Goal: Transaction & Acquisition: Complete application form

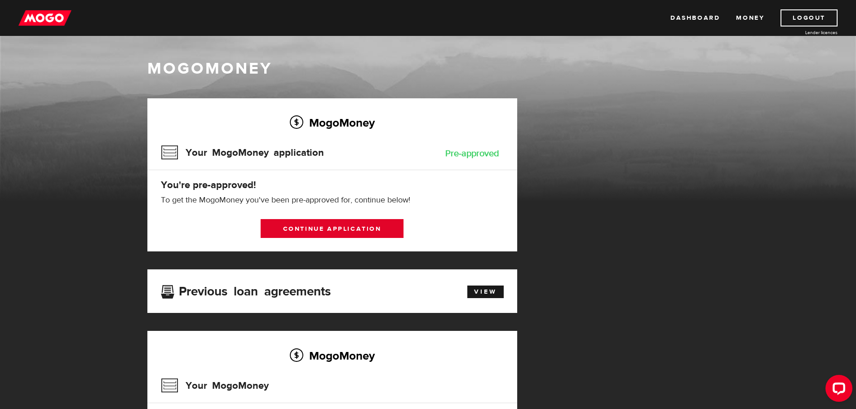
click at [325, 226] on link "Continue application" at bounding box center [332, 228] width 143 height 19
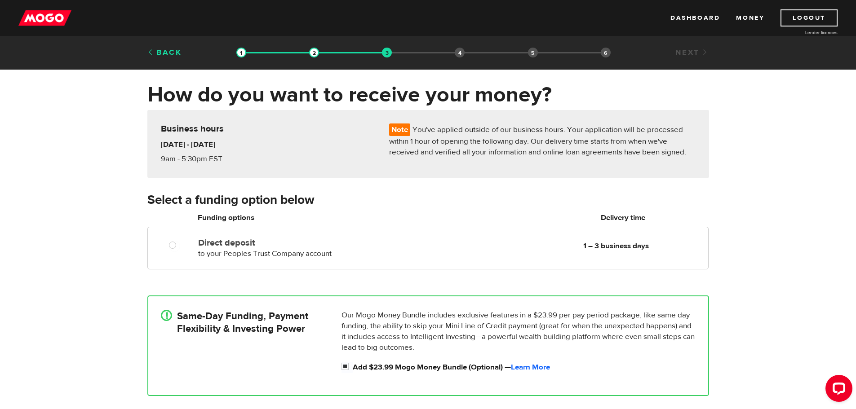
click at [165, 52] on link "Back" at bounding box center [164, 53] width 35 height 10
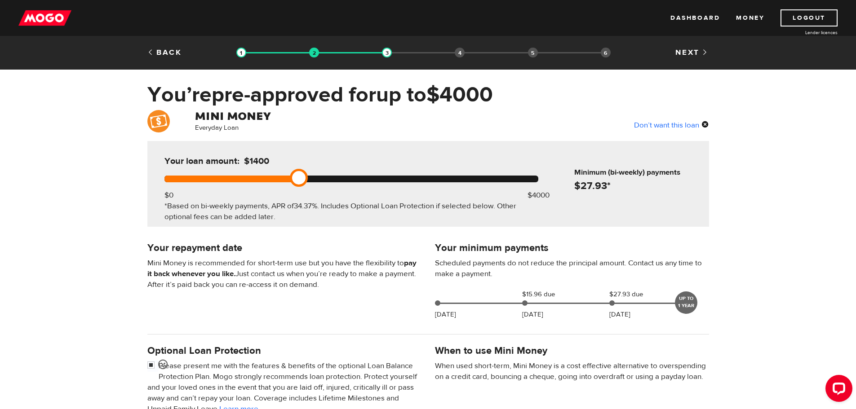
click at [165, 52] on link "Back" at bounding box center [164, 53] width 35 height 10
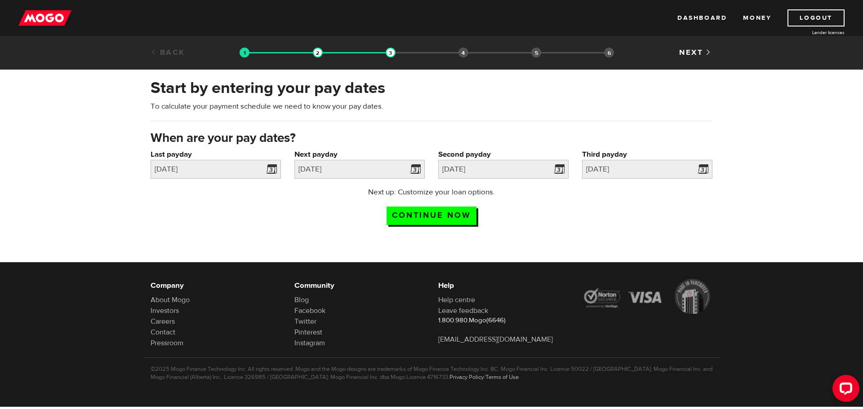
click at [165, 52] on link "Back" at bounding box center [168, 53] width 35 height 10
click at [186, 47] on div "Back" at bounding box center [192, 52] width 96 height 11
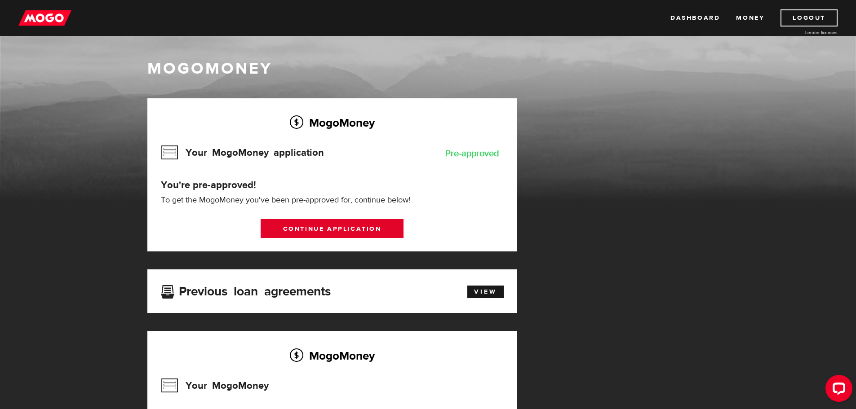
click at [348, 227] on link "Continue application" at bounding box center [332, 228] width 143 height 19
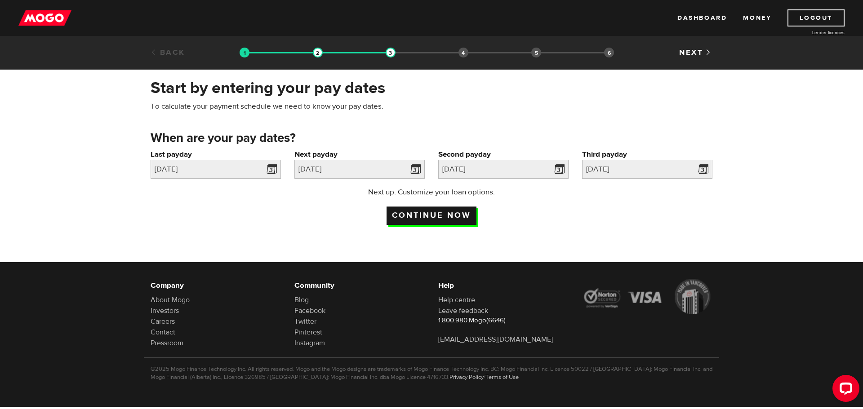
click at [424, 214] on input "Continue now" at bounding box center [431, 216] width 90 height 18
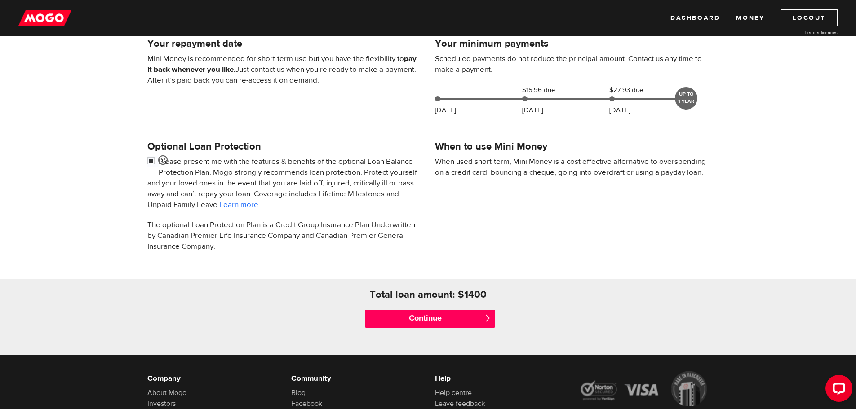
scroll to position [297, 0]
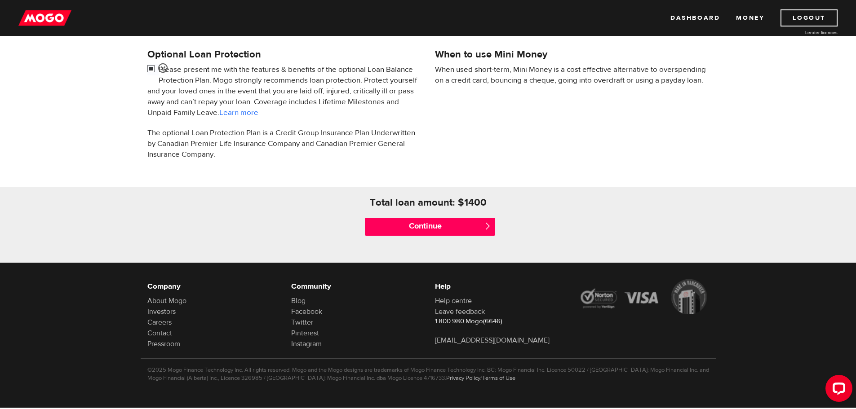
click at [149, 66] on input "checkbox" at bounding box center [152, 69] width 11 height 11
checkbox input "false"
click at [428, 226] on input "Continue" at bounding box center [430, 227] width 130 height 18
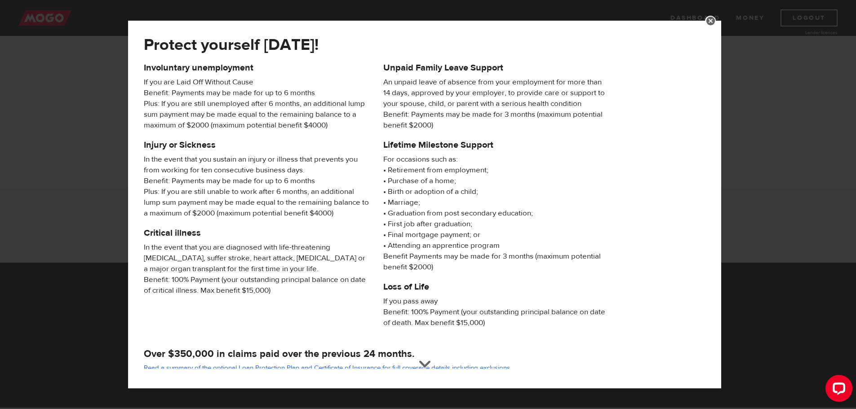
scroll to position [86, 0]
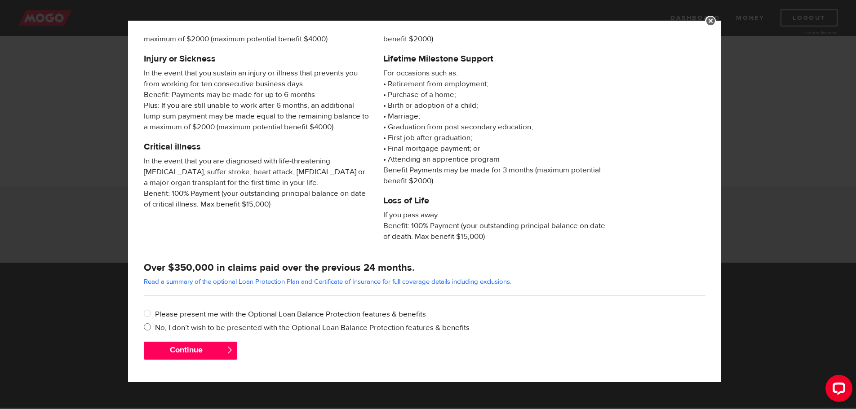
click at [153, 328] on input "No, I don’t wish to be presented with the Optional Loan Balance Protection feat…" at bounding box center [149, 328] width 11 height 11
radio input "true"
click at [177, 350] on button "Continue" at bounding box center [190, 351] width 93 height 18
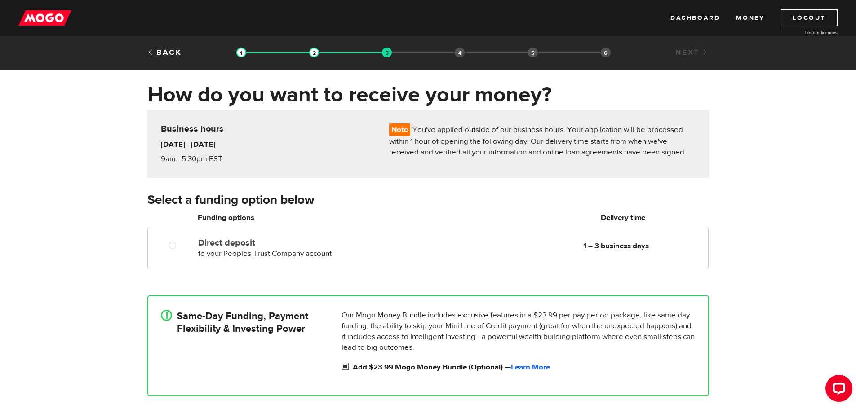
scroll to position [135, 0]
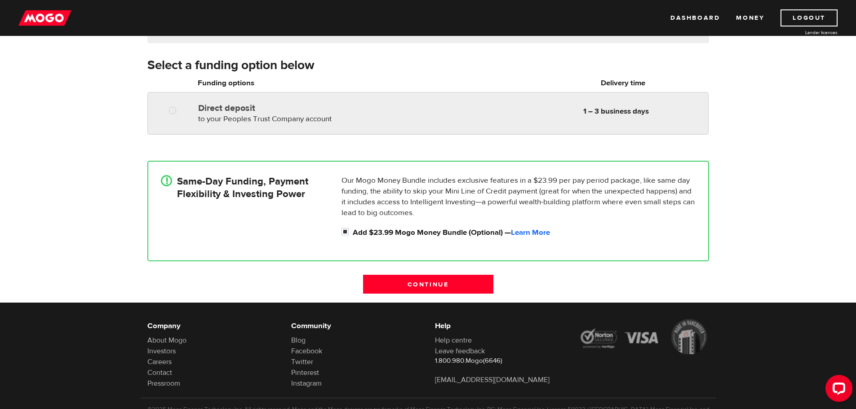
radio input "true"
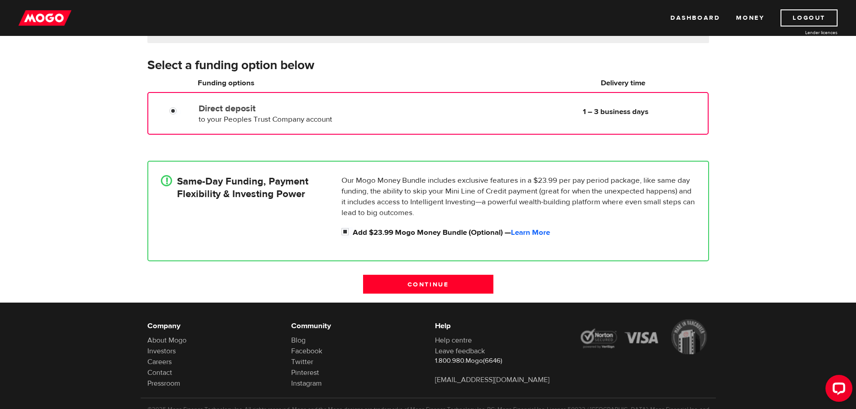
click at [167, 111] on div at bounding box center [176, 111] width 54 height 11
click at [345, 231] on input "Add $23.99 Mogo Money Bundle (Optional) — Learn More" at bounding box center [346, 232] width 11 height 11
checkbox input "false"
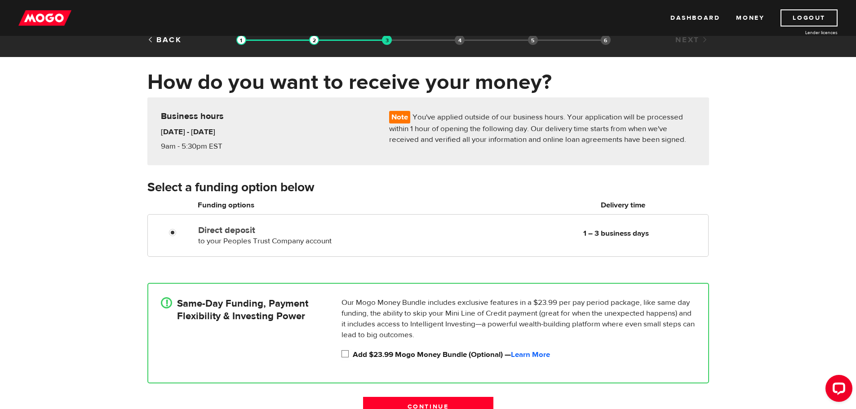
scroll to position [0, 0]
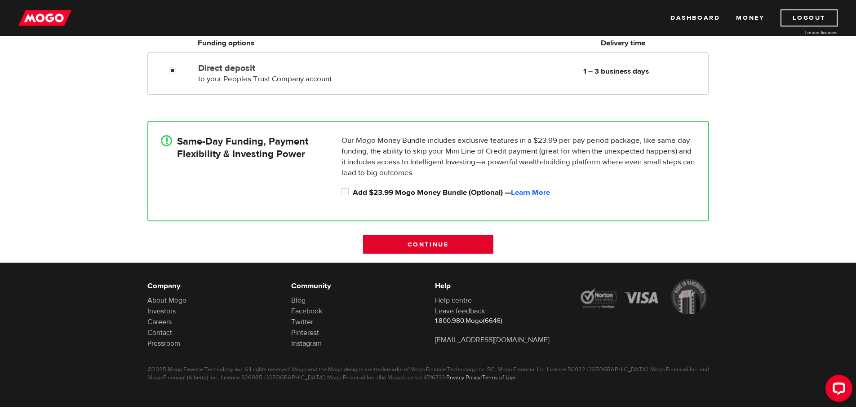
click at [438, 242] on input "Continue" at bounding box center [428, 244] width 130 height 19
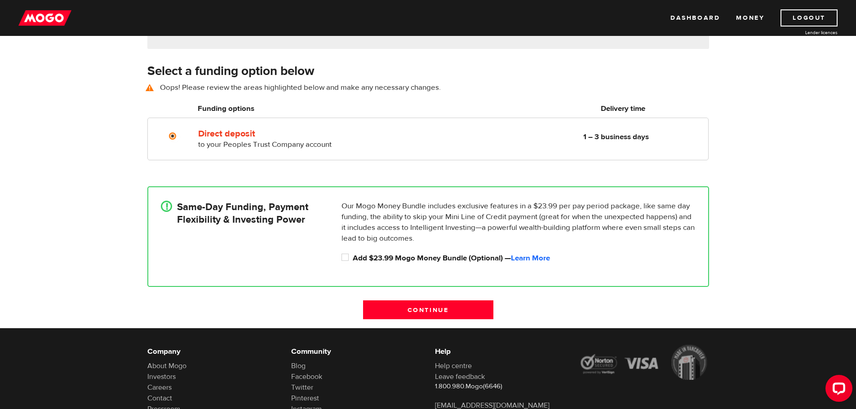
scroll to position [125, 0]
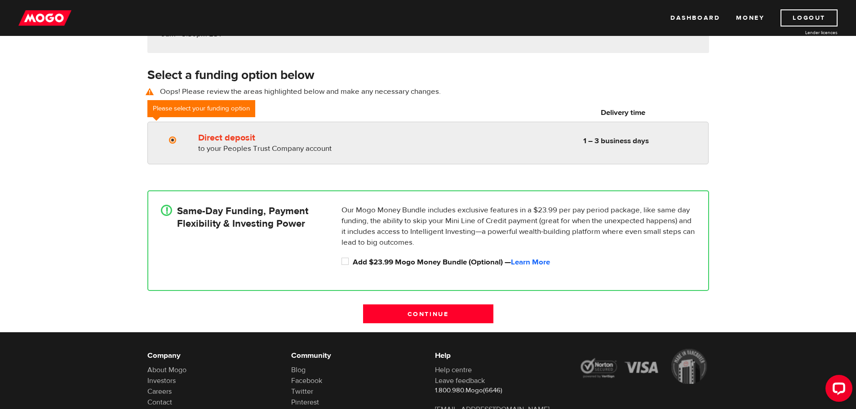
radio input "true"
click at [176, 137] on input "Direct deposit" at bounding box center [174, 141] width 11 height 11
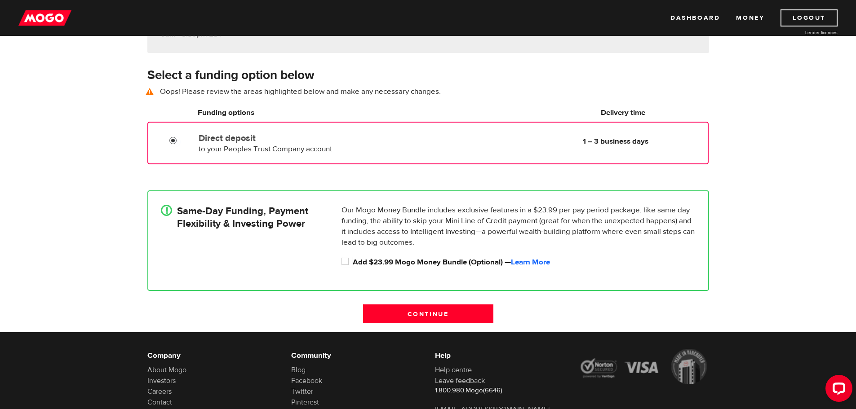
click at [171, 140] on input "Direct deposit" at bounding box center [174, 141] width 11 height 11
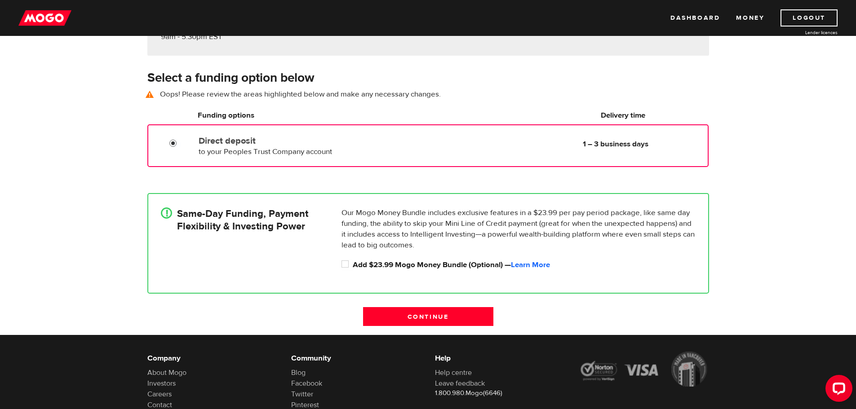
scroll to position [135, 0]
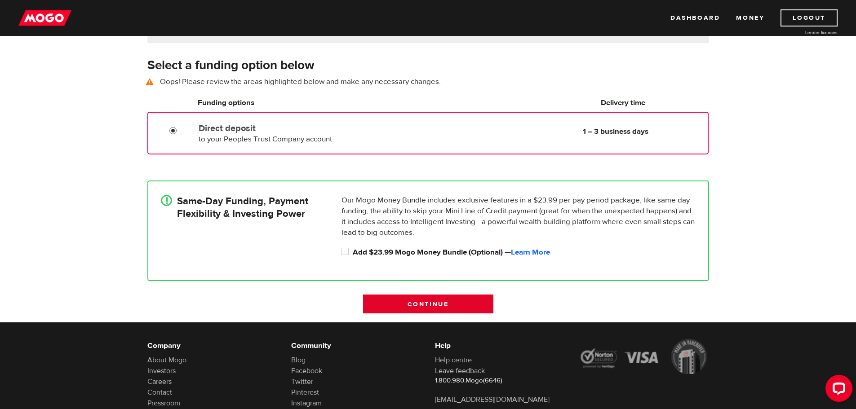
click at [443, 304] on input "Continue" at bounding box center [428, 304] width 130 height 19
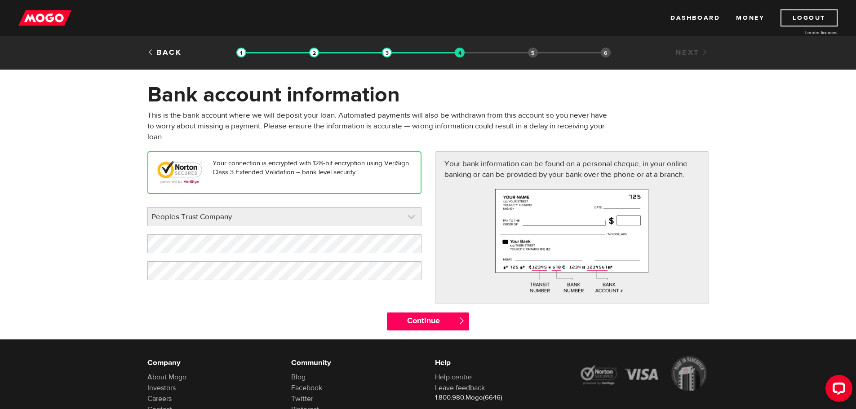
click at [406, 220] on link at bounding box center [284, 217] width 273 height 18
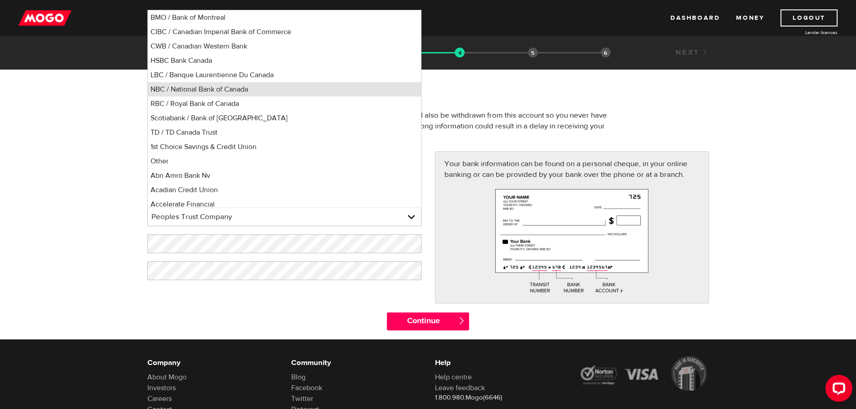
click at [218, 89] on li "NBC / National Bank of Canada" at bounding box center [284, 89] width 273 height 14
select select "7"
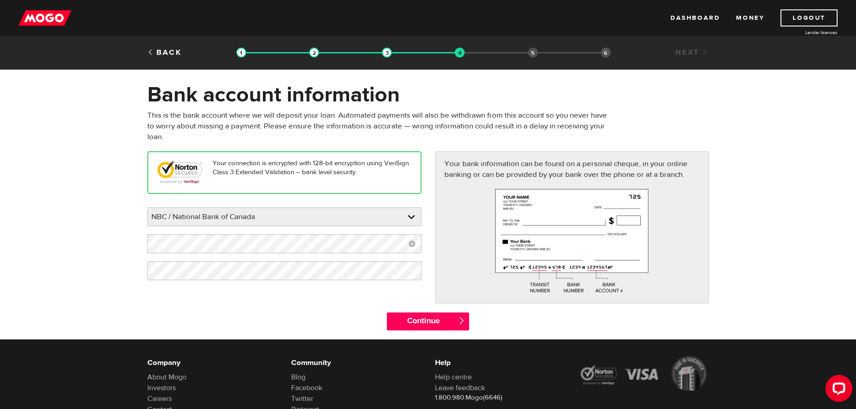
click at [410, 245] on link at bounding box center [412, 244] width 18 height 19
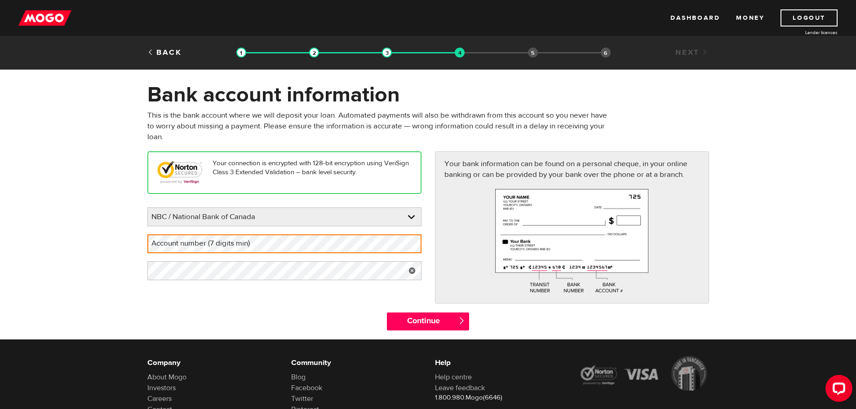
click at [412, 269] on link at bounding box center [412, 271] width 18 height 19
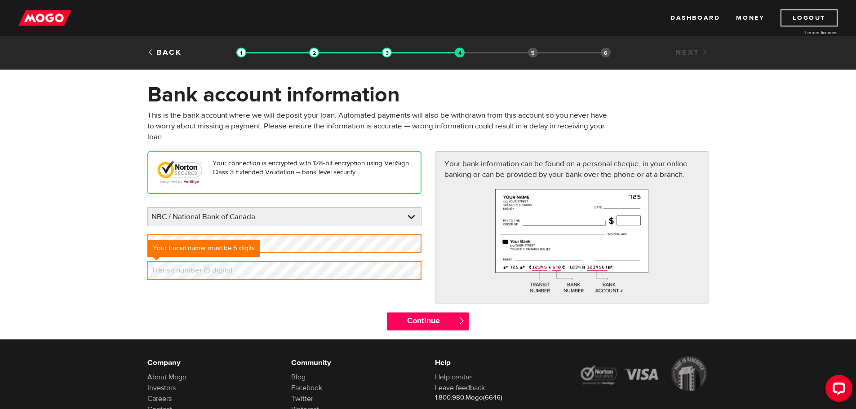
click at [218, 271] on label "Transit number (5 digits)" at bounding box center [198, 271] width 103 height 18
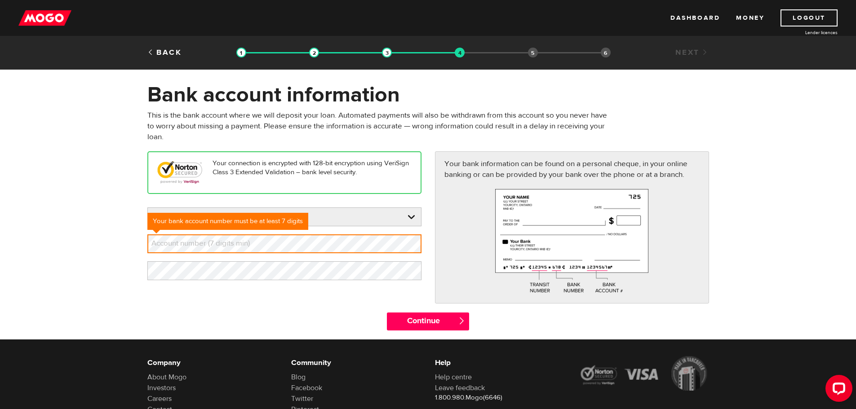
click at [226, 240] on label "Account number (7 digits min)" at bounding box center [207, 244] width 121 height 18
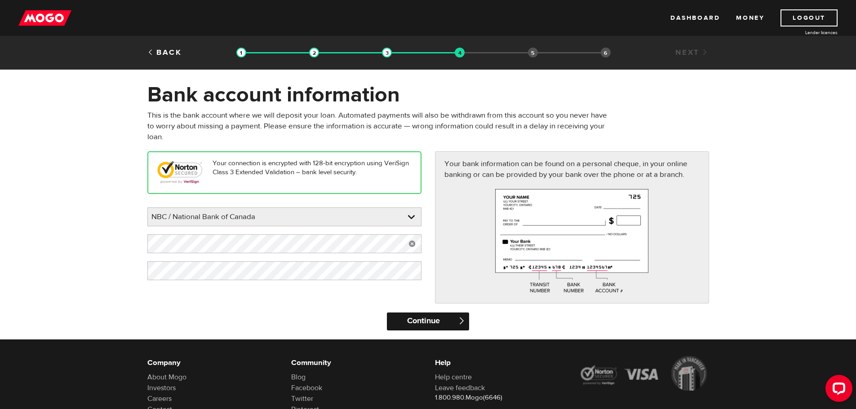
click at [421, 325] on input "Continue" at bounding box center [428, 322] width 82 height 18
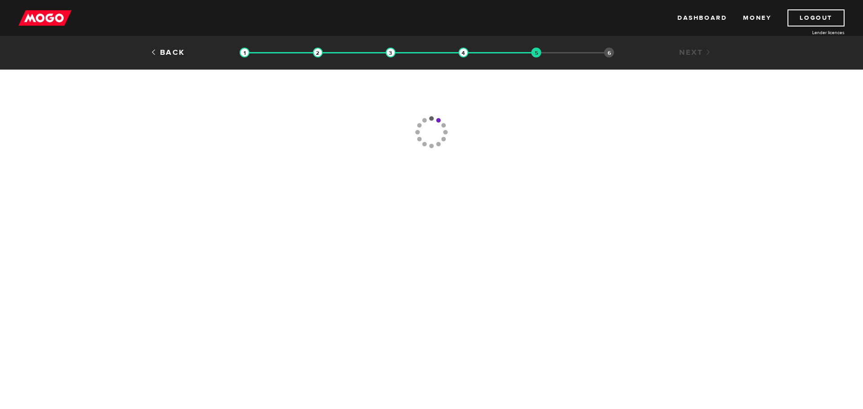
type input "[PHONE_NUMBER]"
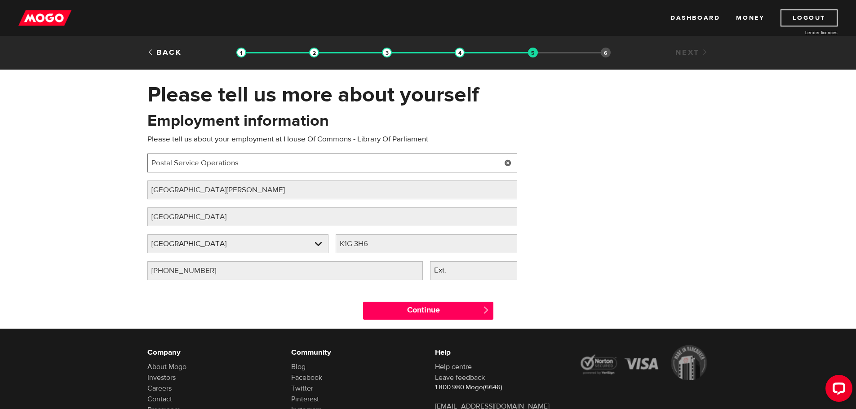
click at [279, 164] on input "Postal Service Operations" at bounding box center [332, 163] width 370 height 19
click at [506, 163] on link at bounding box center [508, 163] width 18 height 19
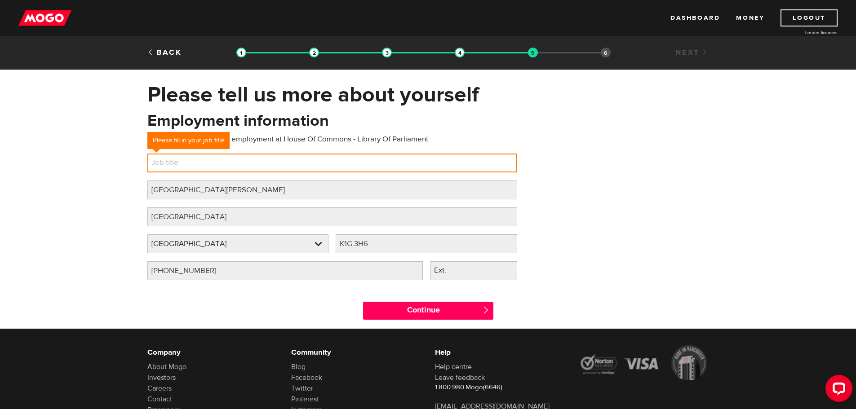
click at [200, 164] on input "Job title" at bounding box center [332, 163] width 370 height 19
type input "Digital Preservation Specialist"
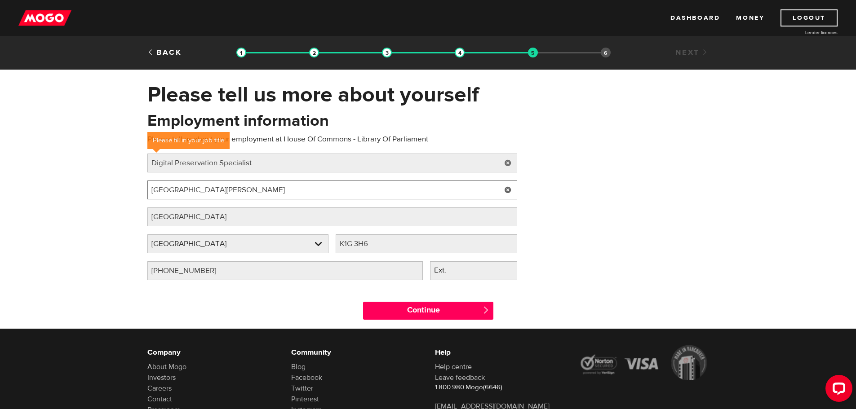
click at [264, 196] on input "[GEOGRAPHIC_DATA][PERSON_NAME]" at bounding box center [332, 190] width 370 height 19
drag, startPoint x: 257, startPoint y: 193, endPoint x: 90, endPoint y: 192, distance: 167.6
click at [90, 192] on div "Please tell us more about yourself Oops! Please review the areas highlighted be…" at bounding box center [428, 205] width 856 height 247
type input "[STREET_ADDRESS][PERSON_NAME]"
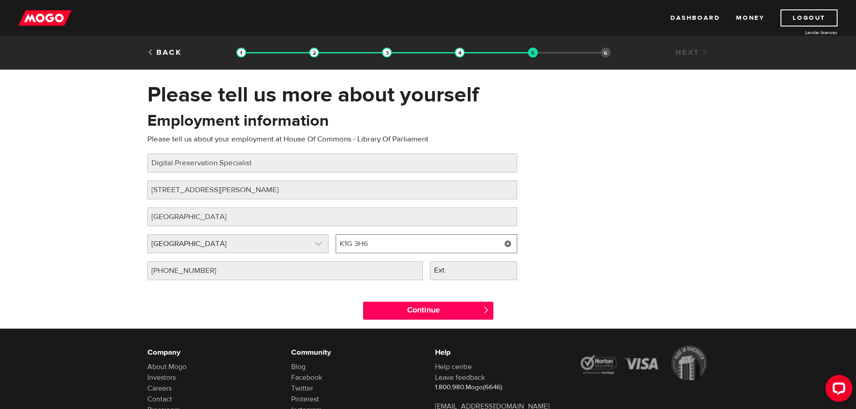
drag, startPoint x: 372, startPoint y: 242, endPoint x: 325, endPoint y: 242, distance: 47.2
click at [328, 242] on div "Employer province Please select your employer's province [GEOGRAPHIC_DATA] Empl…" at bounding box center [332, 248] width 377 height 27
type input "K1P 6L2"
drag, startPoint x: 237, startPoint y: 271, endPoint x: 122, endPoint y: 270, distance: 115.5
click at [122, 270] on div "Please tell us more about yourself Oops! Please review the areas highlighted be…" at bounding box center [428, 205] width 856 height 247
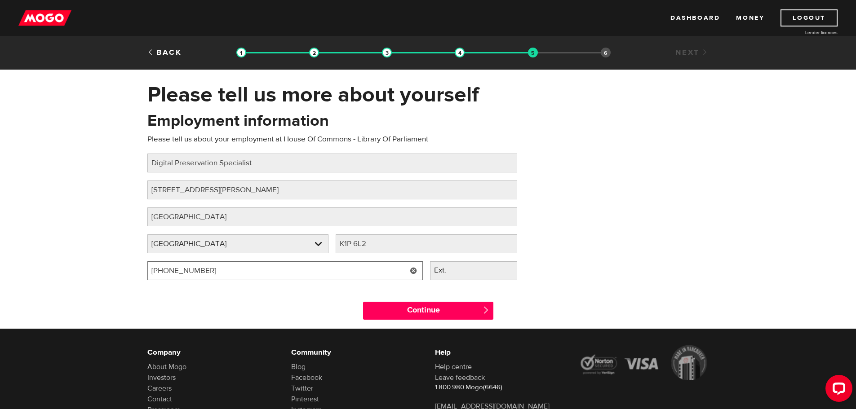
drag, startPoint x: 210, startPoint y: 274, endPoint x: 87, endPoint y: 274, distance: 122.7
click at [78, 275] on div "Please tell us more about yourself Oops! Please review the areas highlighted be…" at bounding box center [428, 205] width 856 height 247
type input "(613) 882-6952"
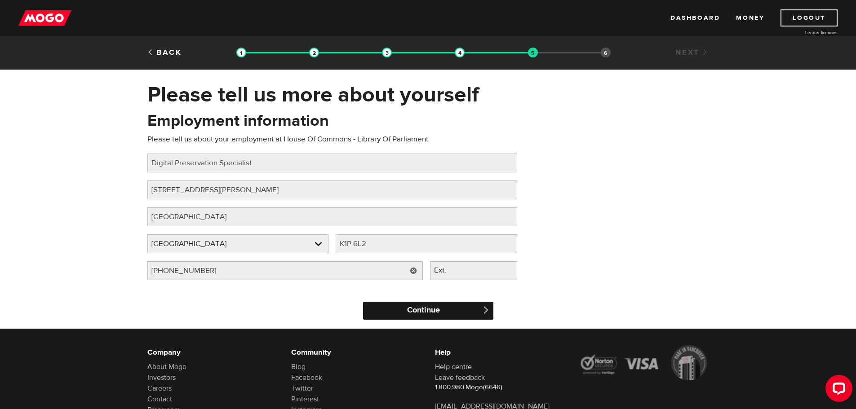
click at [417, 312] on input "Continue" at bounding box center [428, 311] width 130 height 18
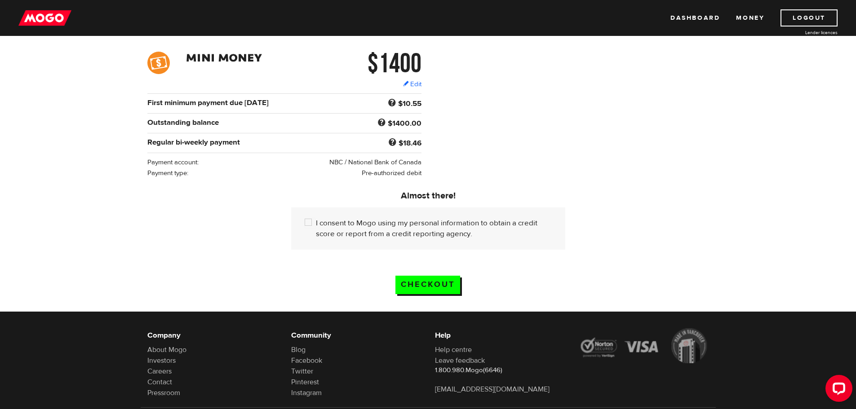
scroll to position [135, 0]
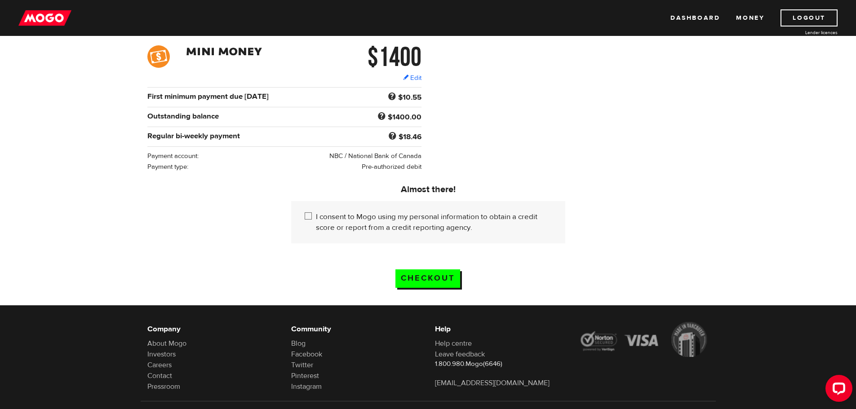
click at [308, 217] on input "I consent to Mogo using my personal information to obtain a credit score or rep…" at bounding box center [310, 217] width 11 height 11
checkbox input "true"
click at [431, 274] on input "Checkout" at bounding box center [427, 279] width 65 height 18
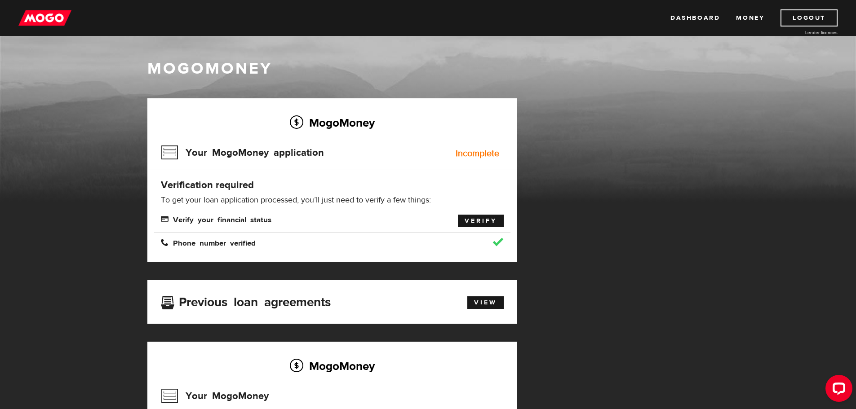
click at [477, 222] on link "Verify" at bounding box center [481, 221] width 46 height 13
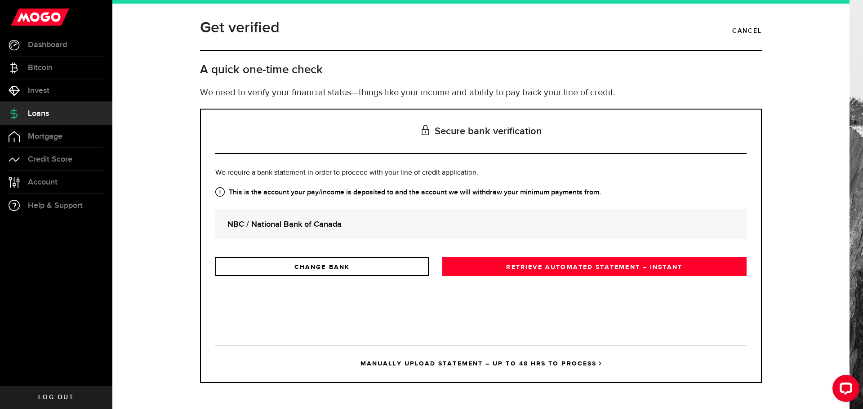
drag, startPoint x: 460, startPoint y: 221, endPoint x: 371, endPoint y: 222, distance: 89.0
click at [453, 222] on strong "NBC / National Bank of Canada" at bounding box center [480, 224] width 507 height 12
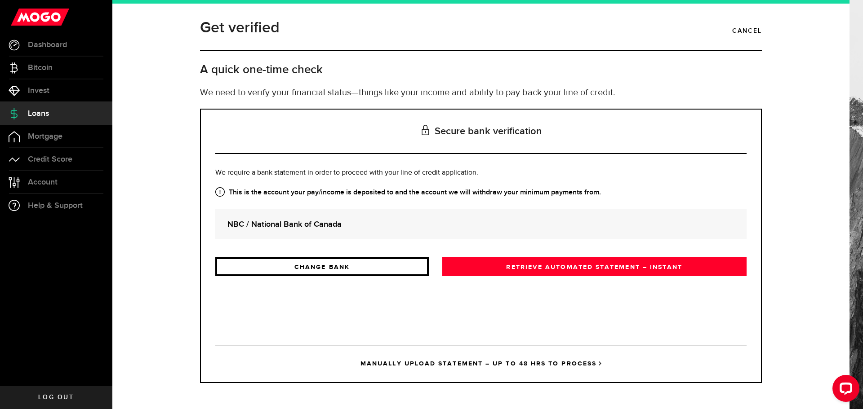
click at [377, 266] on link "CHANGE BANK" at bounding box center [321, 266] width 213 height 19
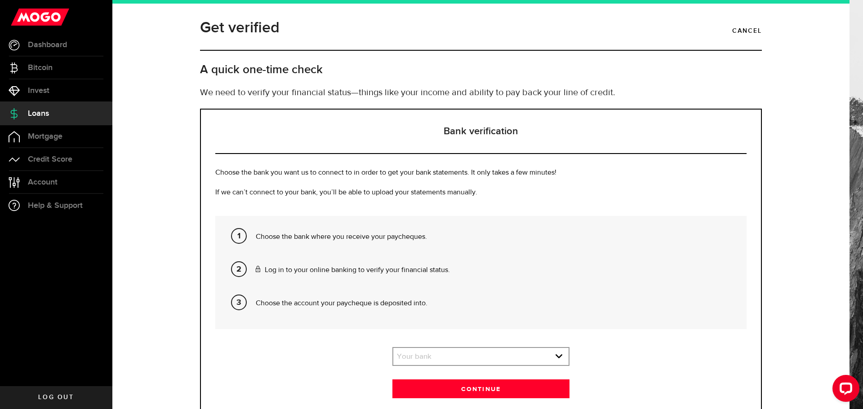
click at [305, 241] on p "Choose the bank where you receive your paycheques." at bounding box center [498, 237] width 484 height 11
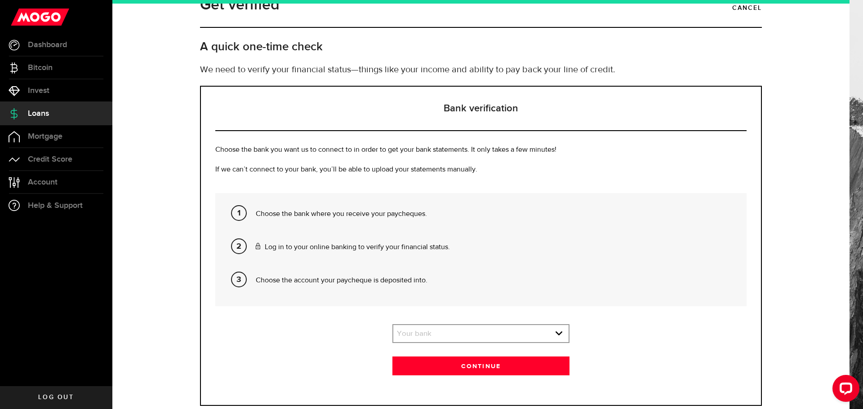
scroll to position [46, 0]
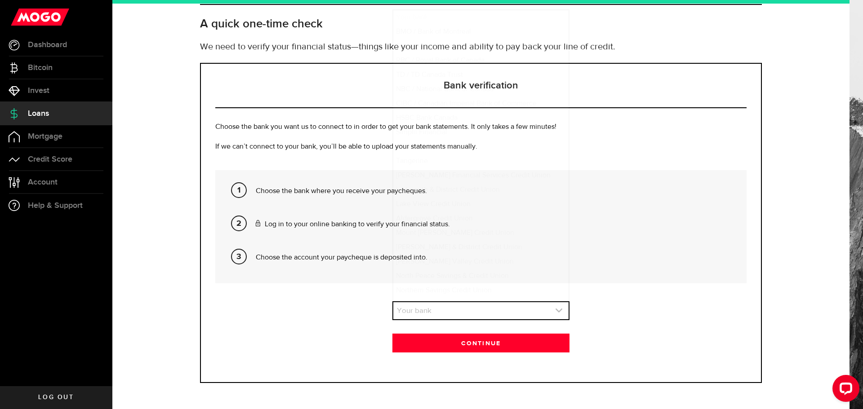
click at [551, 310] on link "expand select" at bounding box center [480, 310] width 175 height 17
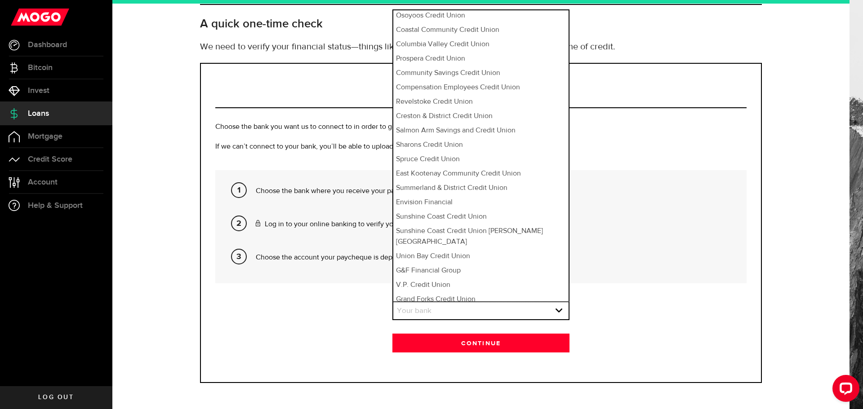
scroll to position [313, 0]
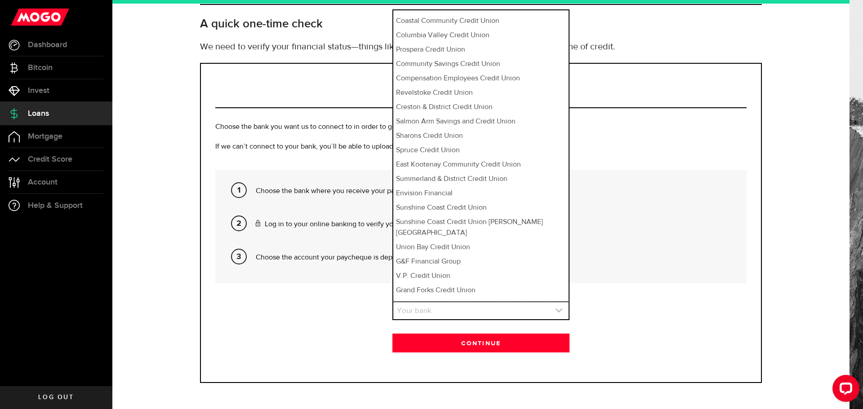
click at [432, 308] on link "expand select" at bounding box center [480, 310] width 175 height 17
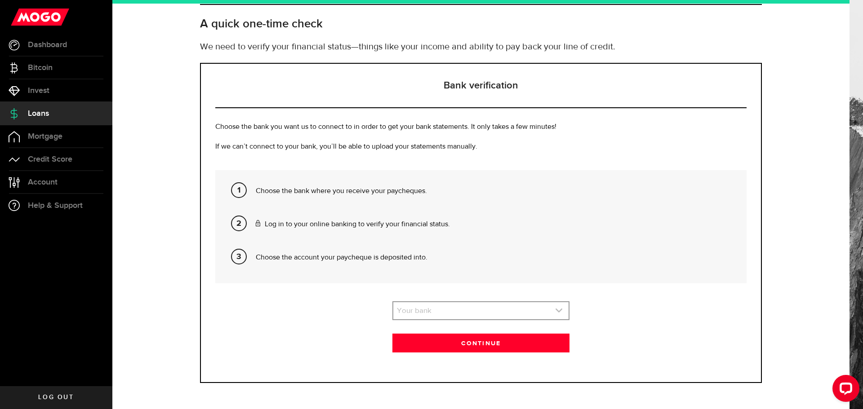
click at [555, 313] on icon "expand select" at bounding box center [559, 311] width 8 height 8
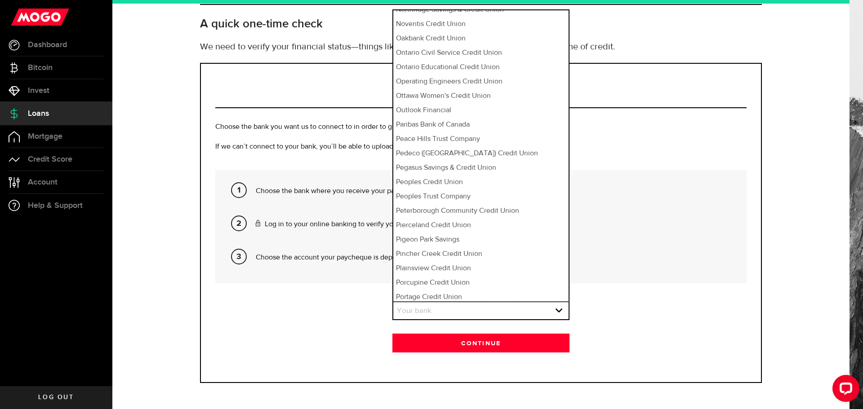
scroll to position [5382, 0]
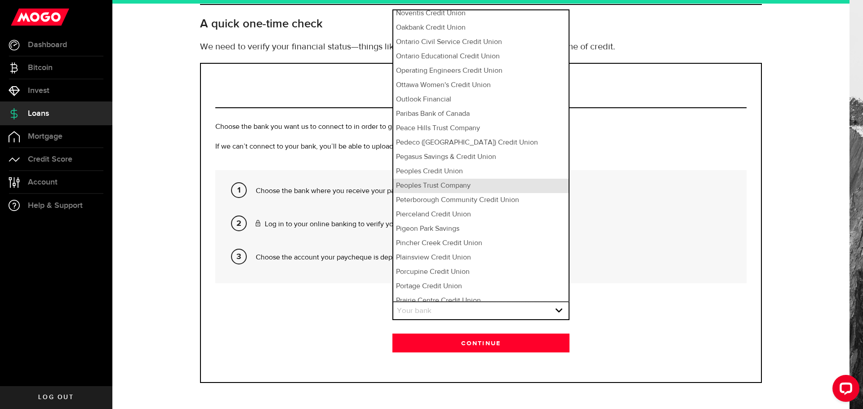
click at [448, 179] on li "Peoples Trust Company" at bounding box center [480, 186] width 175 height 14
select select "88"
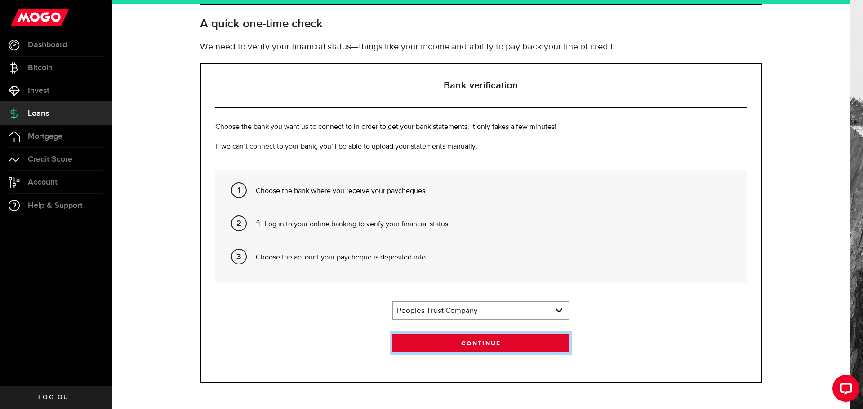
click at [480, 343] on button "Continue" at bounding box center [480, 343] width 177 height 19
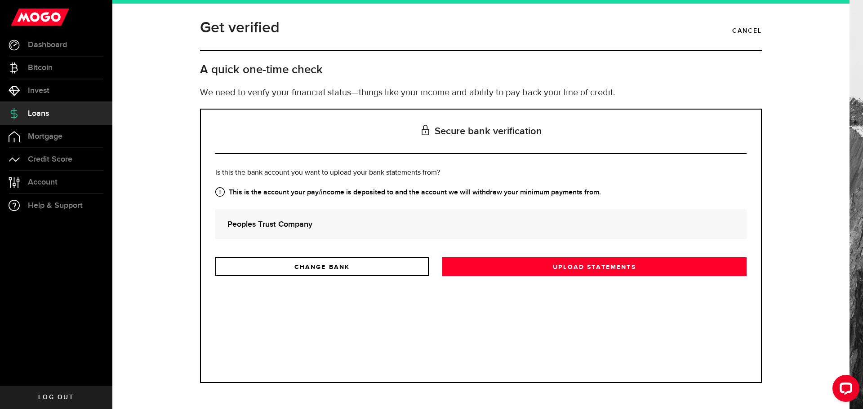
scroll to position [0, 0]
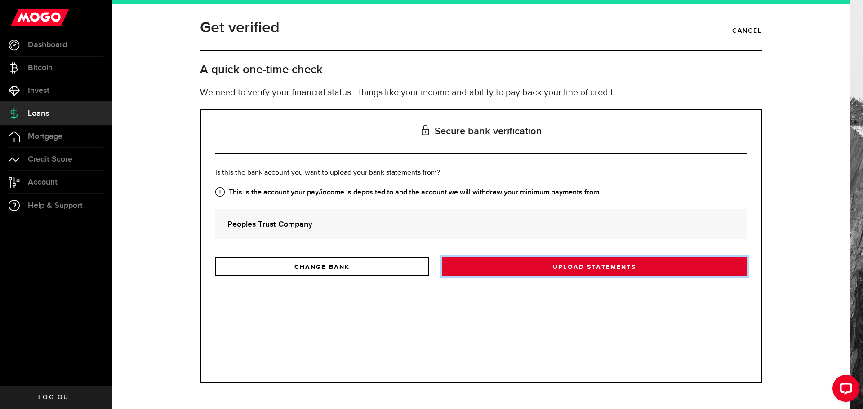
click at [502, 257] on link "Upload statements" at bounding box center [594, 266] width 304 height 19
